Goal: Transaction & Acquisition: Book appointment/travel/reservation

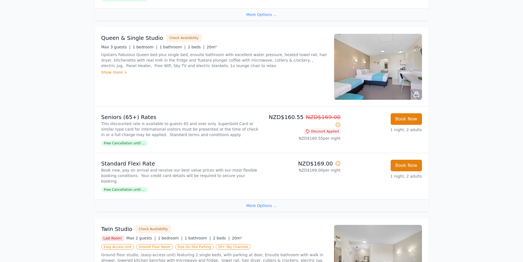
scroll to position [275, 0]
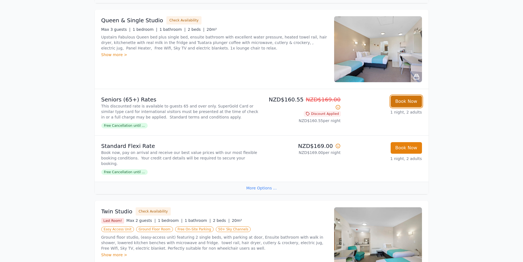
click at [408, 101] on button "Book Now" at bounding box center [406, 102] width 31 height 12
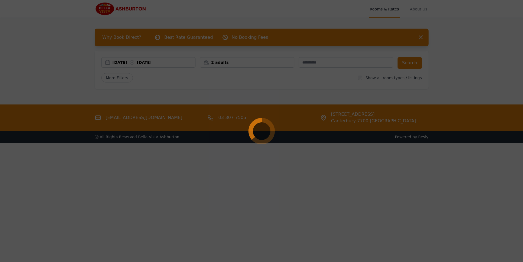
select select "**"
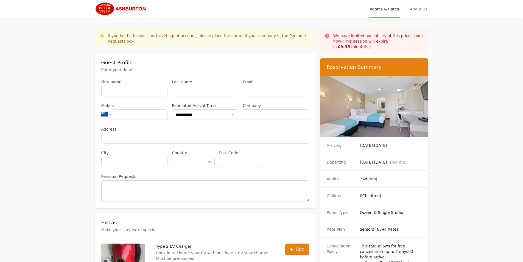
scroll to position [26, 0]
